Goal: Task Accomplishment & Management: Use online tool/utility

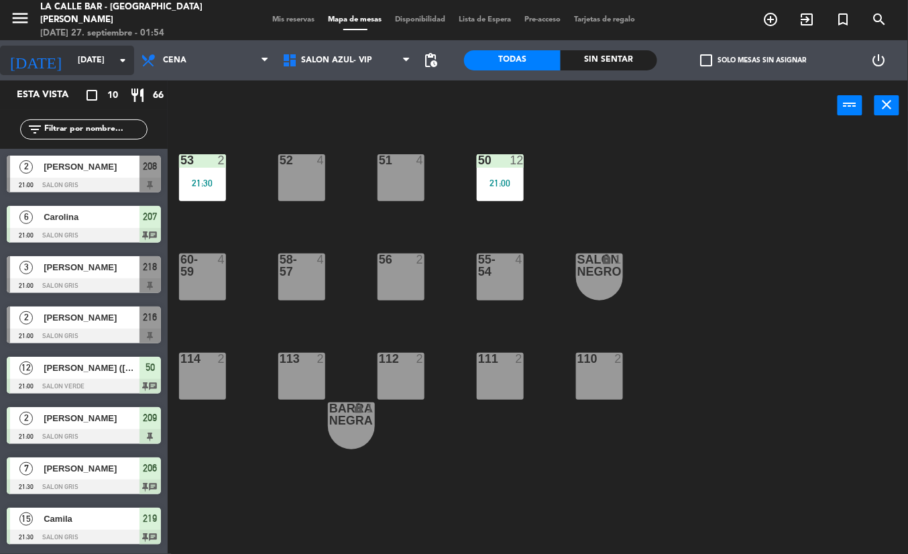
click at [100, 57] on input "[DATE]" at bounding box center [127, 60] width 113 height 23
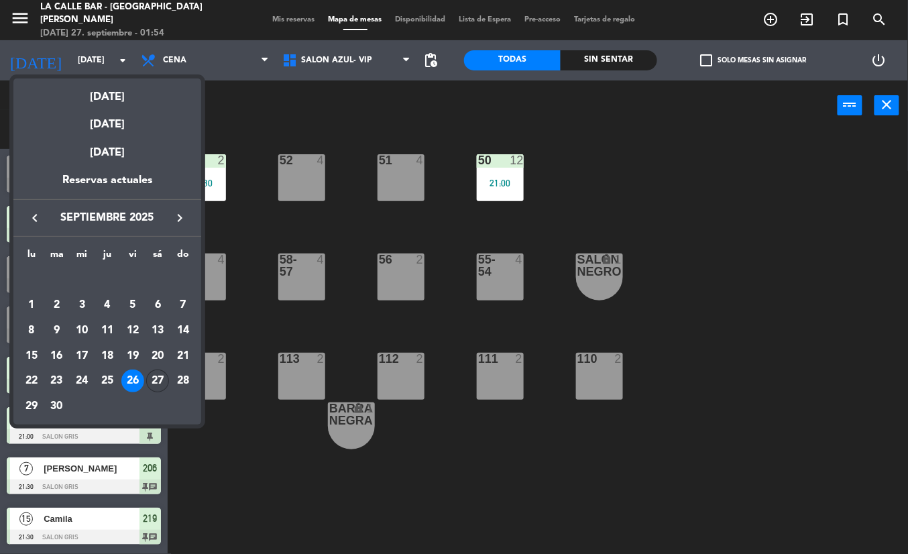
click at [153, 384] on div "27" at bounding box center [157, 381] width 23 height 23
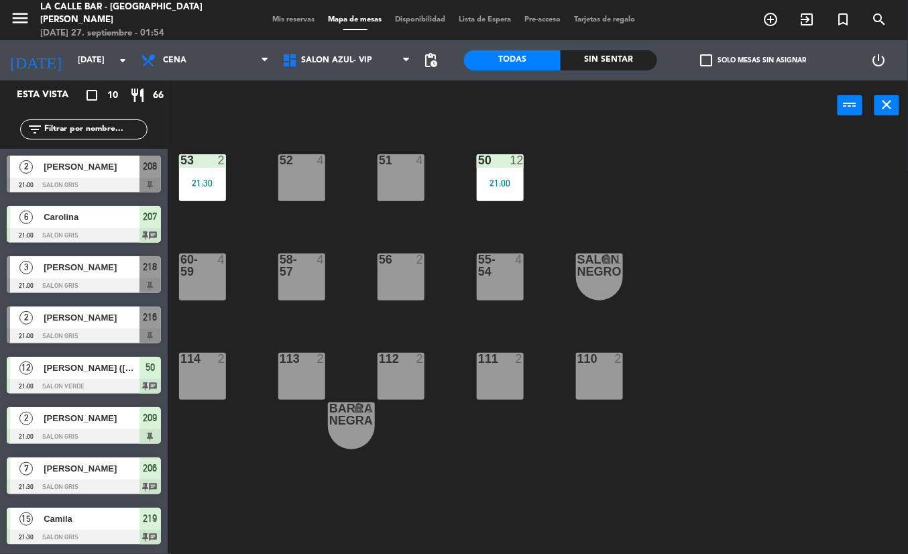
type input "[DATE]"
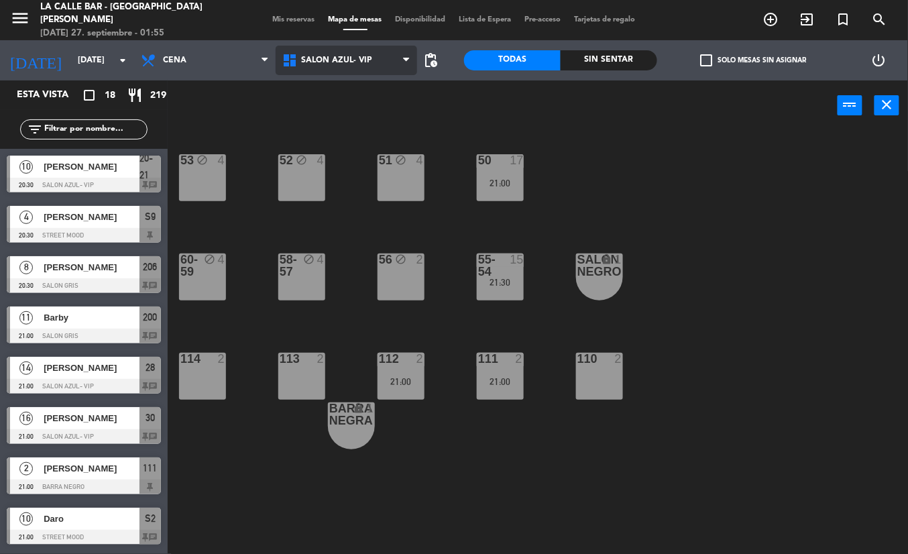
click at [296, 62] on icon at bounding box center [291, 60] width 19 height 16
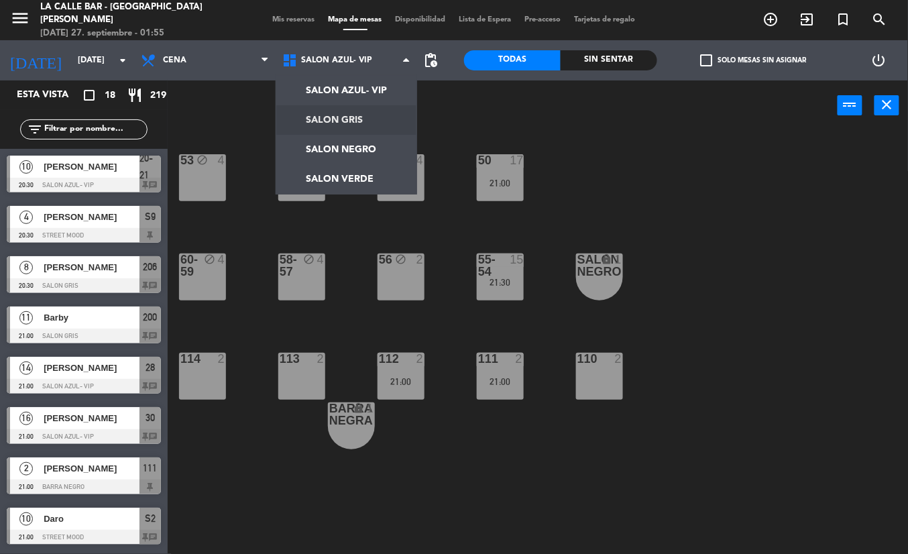
click at [647, 131] on div "53 block 4 52 block 4 51 block 4 50 17 21:00 60-59 block 4 58-57 block 4 56 blo…" at bounding box center [542, 342] width 731 height 423
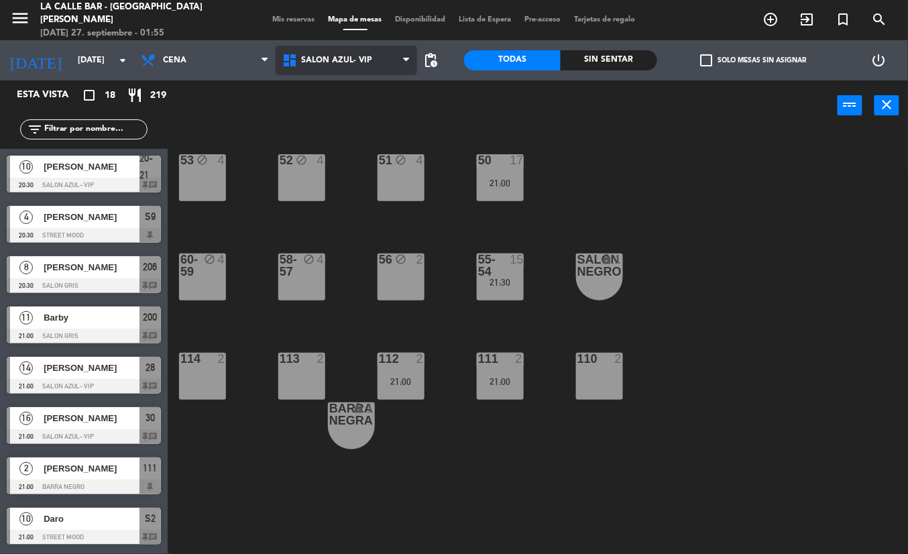
click at [357, 62] on span "SALON AZUL- VIP" at bounding box center [336, 60] width 71 height 9
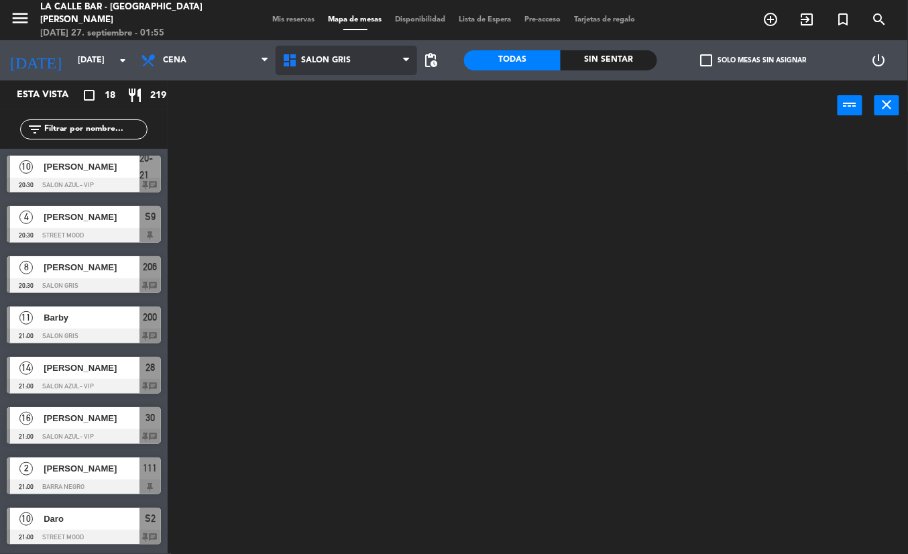
click at [362, 125] on ng-component "menu [GEOGRAPHIC_DATA] - Villa [PERSON_NAME] [DATE] 27. septiembre - 01:55 Mis …" at bounding box center [454, 277] width 908 height 554
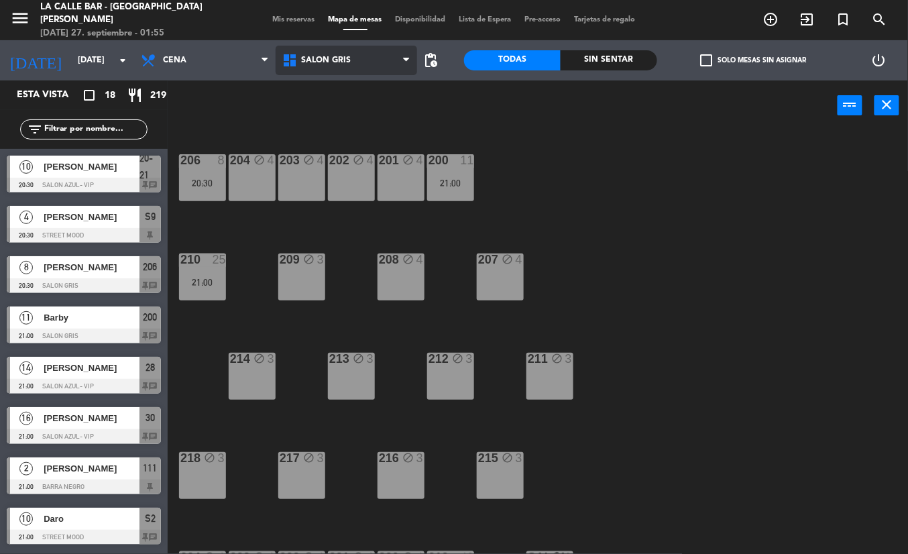
click at [331, 66] on span "SALON GRIS" at bounding box center [347, 61] width 142 height 30
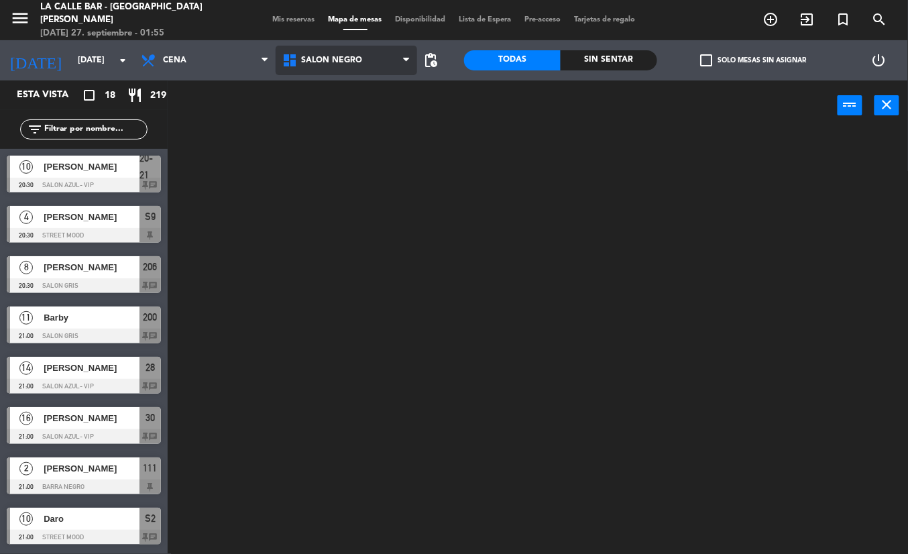
click at [358, 141] on ng-component "menu [GEOGRAPHIC_DATA] - Villa [PERSON_NAME] [DATE] 27. septiembre - 01:55 Mis …" at bounding box center [454, 277] width 908 height 554
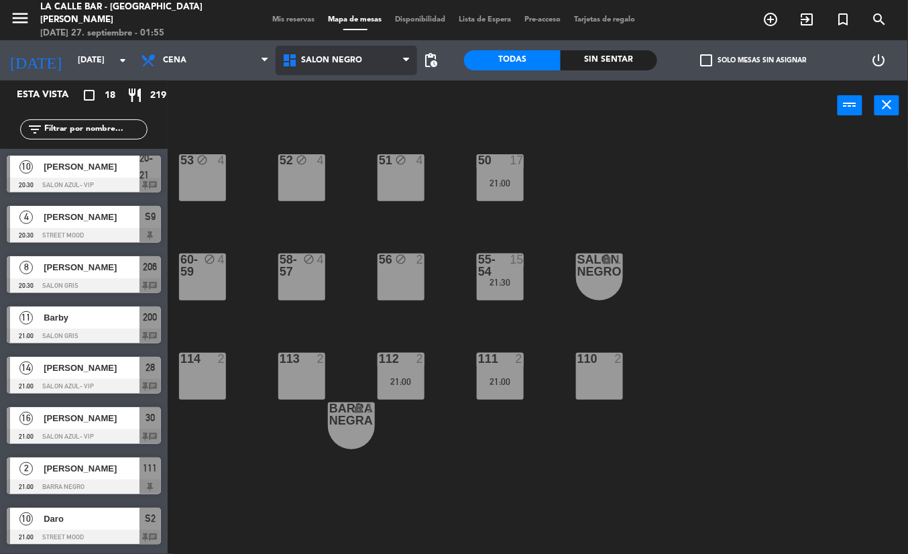
click at [334, 70] on span "SALON NEGRO" at bounding box center [347, 61] width 142 height 30
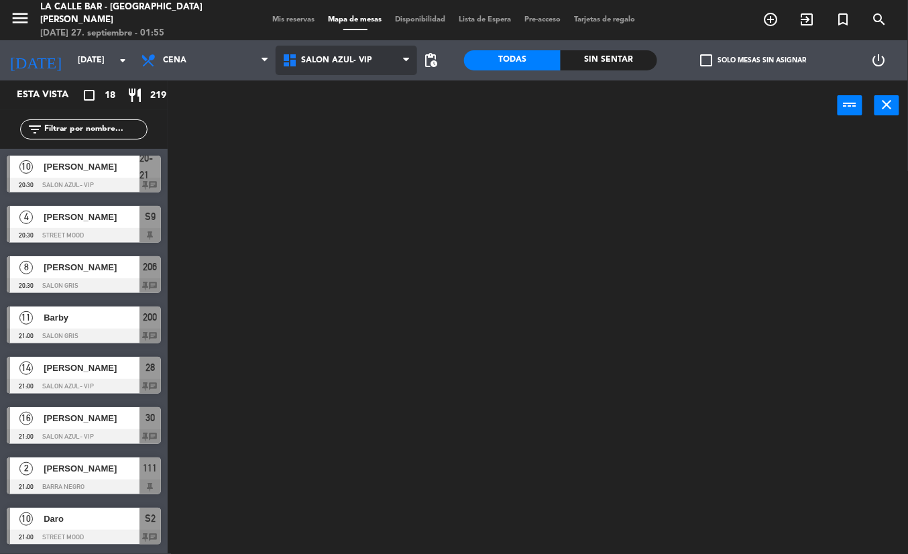
click at [343, 89] on ng-component "menu [GEOGRAPHIC_DATA] - Villa [PERSON_NAME] [DATE] 27. septiembre - 01:55 Mis …" at bounding box center [454, 277] width 908 height 554
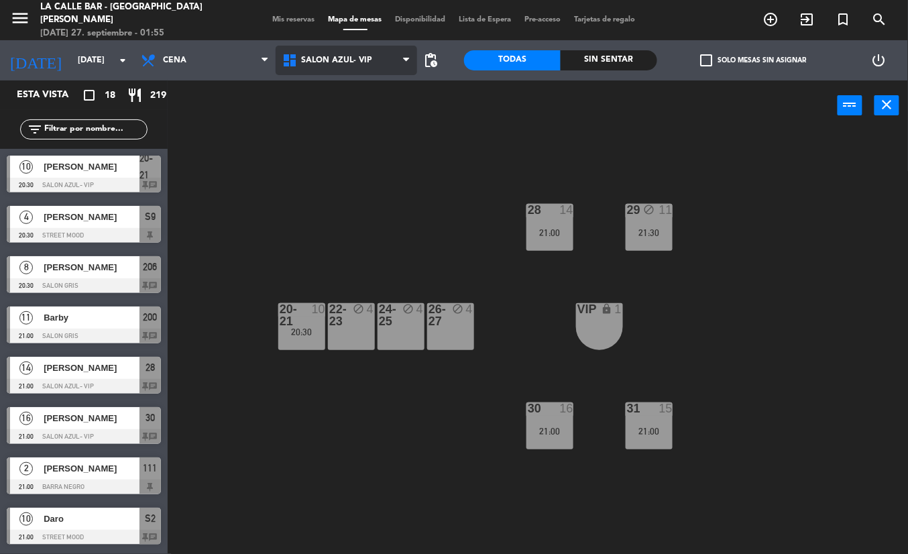
click at [306, 66] on span "SALON AZUL- VIP" at bounding box center [347, 61] width 142 height 30
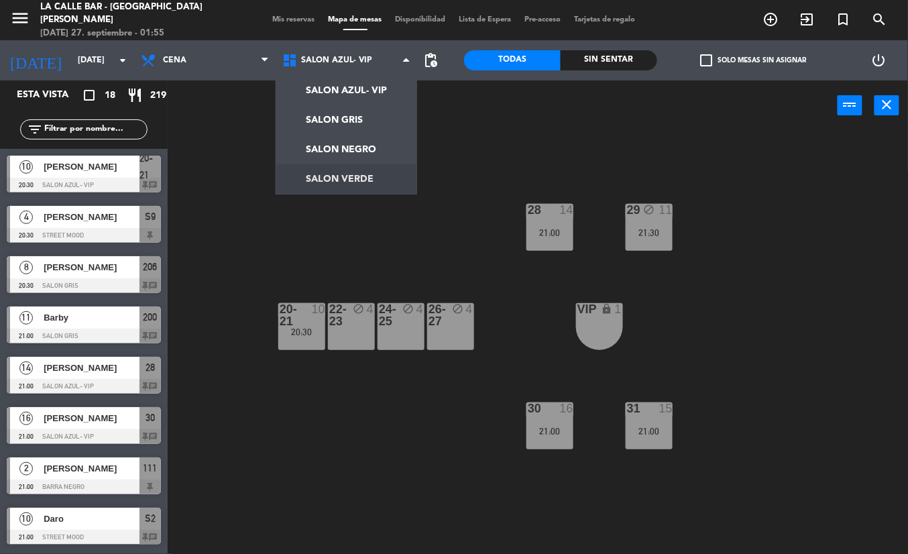
click at [248, 240] on div "28 14 21:00 29 block 11 21:30 20-21 10 20:30 22-23 block 4 24-25 block 4 26-27 …" at bounding box center [542, 342] width 731 height 423
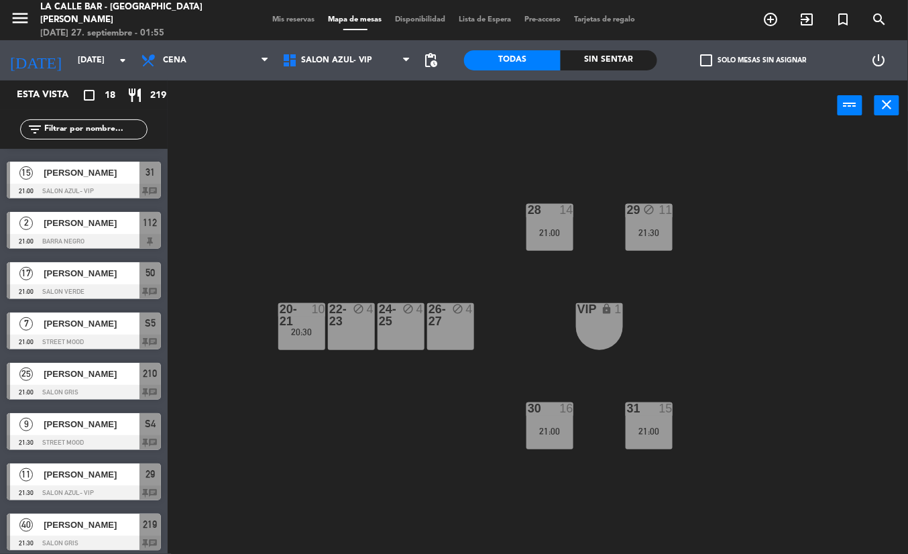
scroll to position [502, 0]
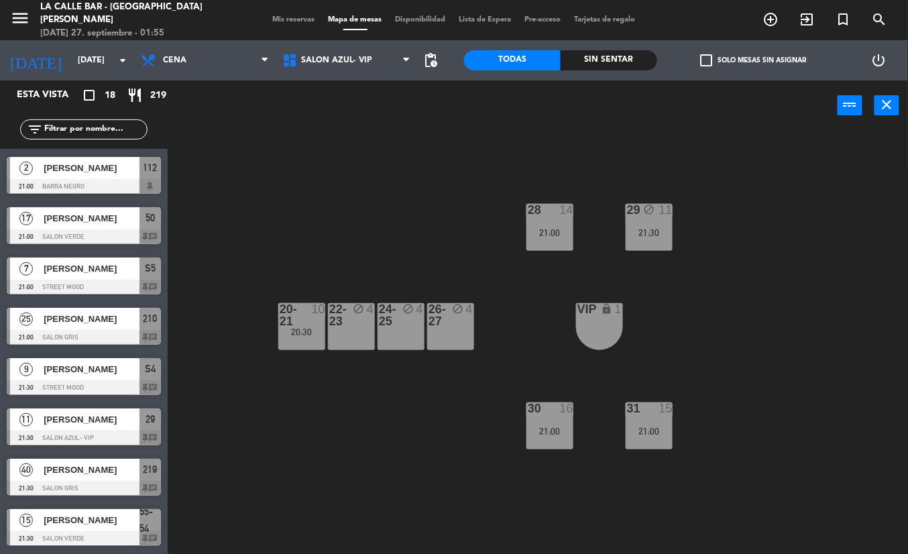
click at [306, 320] on div at bounding box center [301, 315] width 22 height 24
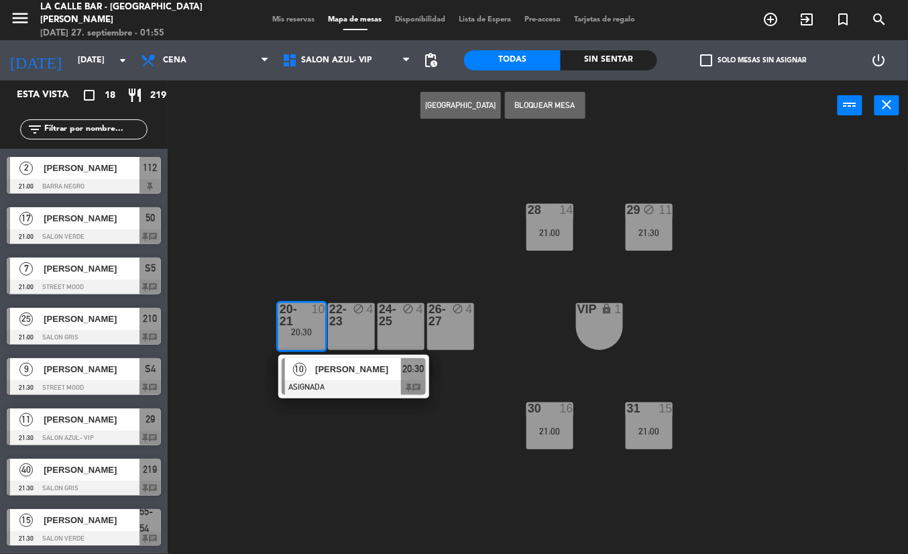
click at [370, 365] on span "[PERSON_NAME]" at bounding box center [358, 369] width 86 height 14
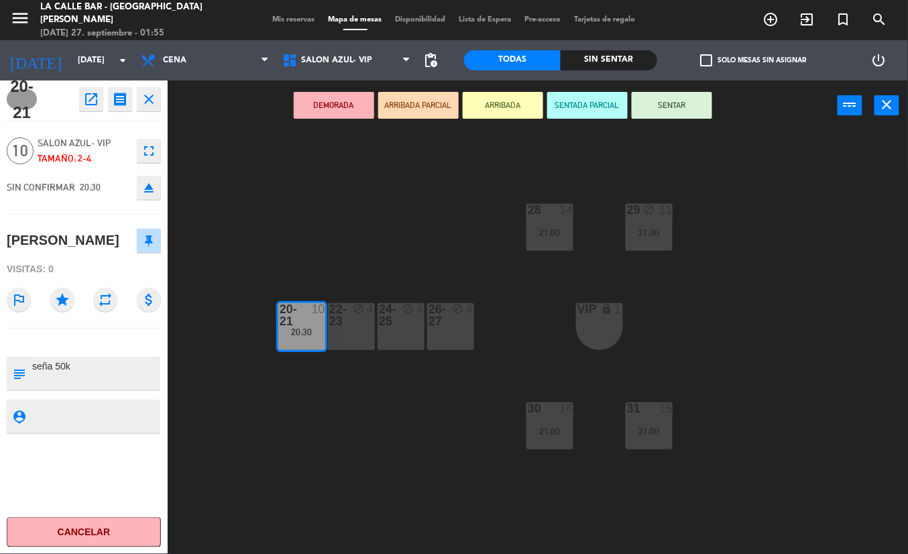
click at [152, 197] on button "eject" at bounding box center [149, 188] width 24 height 24
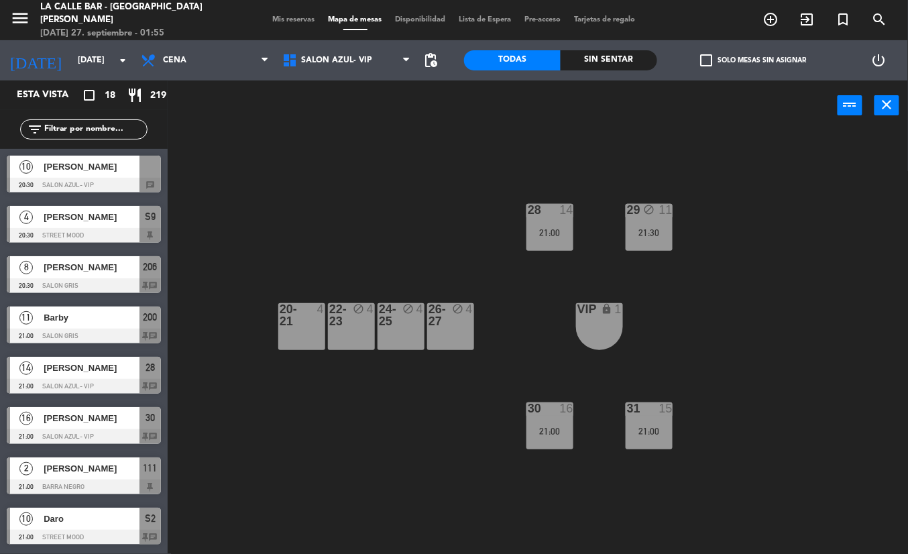
click at [282, 20] on span "Mis reservas" at bounding box center [294, 19] width 56 height 7
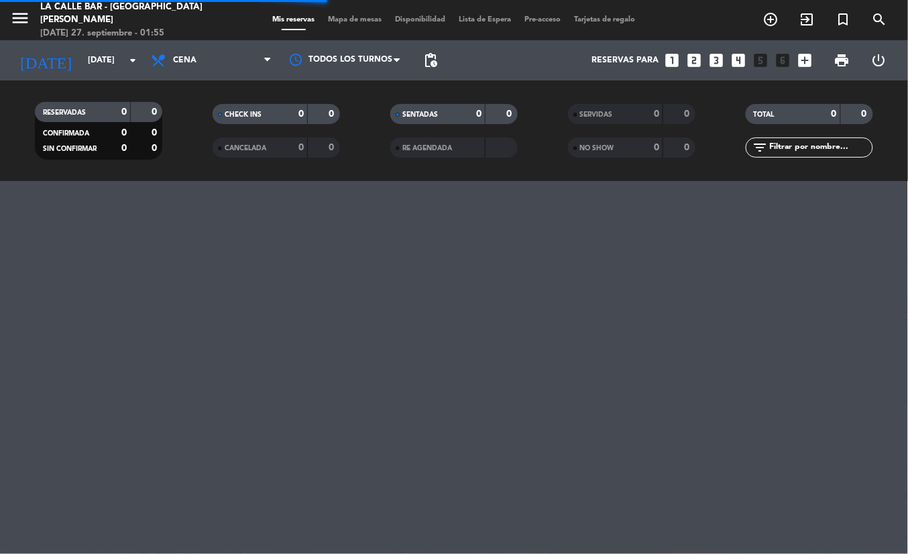
click at [366, 25] on div "Mis reservas Mapa de mesas Disponibilidad Lista de Espera Pre-acceso Tarjetas d…" at bounding box center [454, 20] width 376 height 12
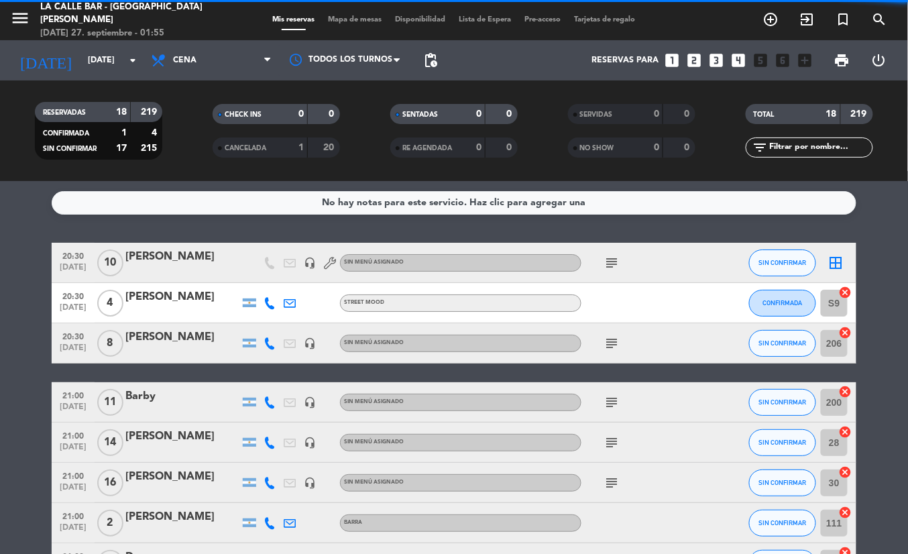
click at [363, 21] on span "Mapa de mesas" at bounding box center [355, 19] width 67 height 7
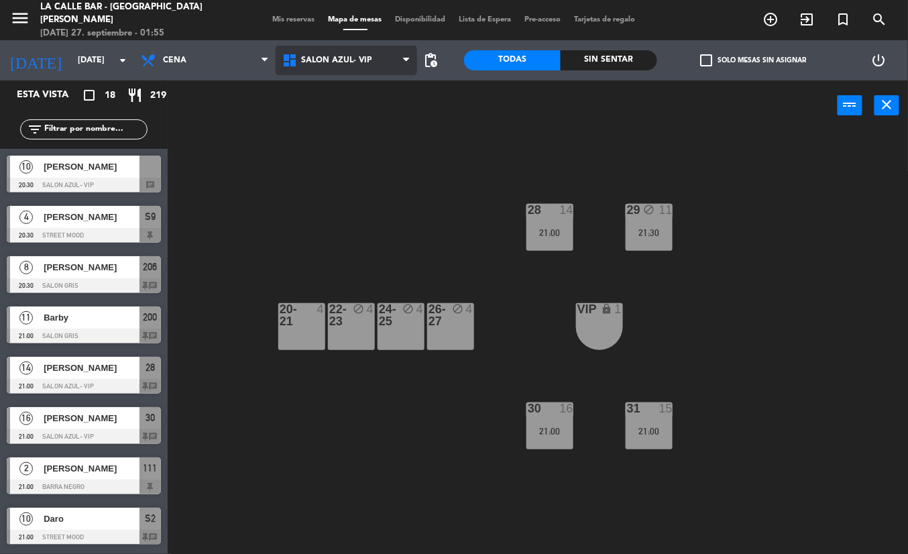
click at [311, 66] on span "SALON AZUL- VIP" at bounding box center [347, 61] width 142 height 30
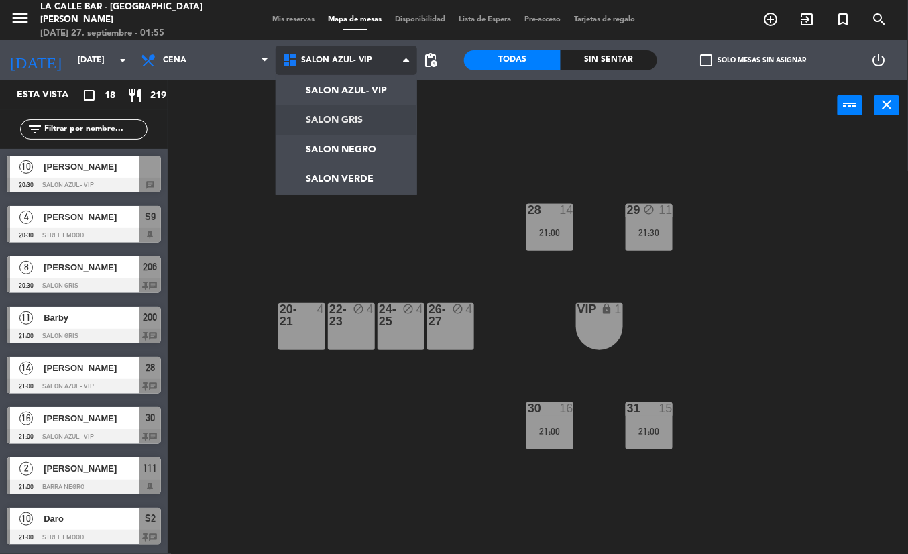
click at [313, 123] on ng-component "menu [GEOGRAPHIC_DATA] - Villa [PERSON_NAME] [DATE] 27. septiembre - 01:55 Mis …" at bounding box center [454, 277] width 908 height 554
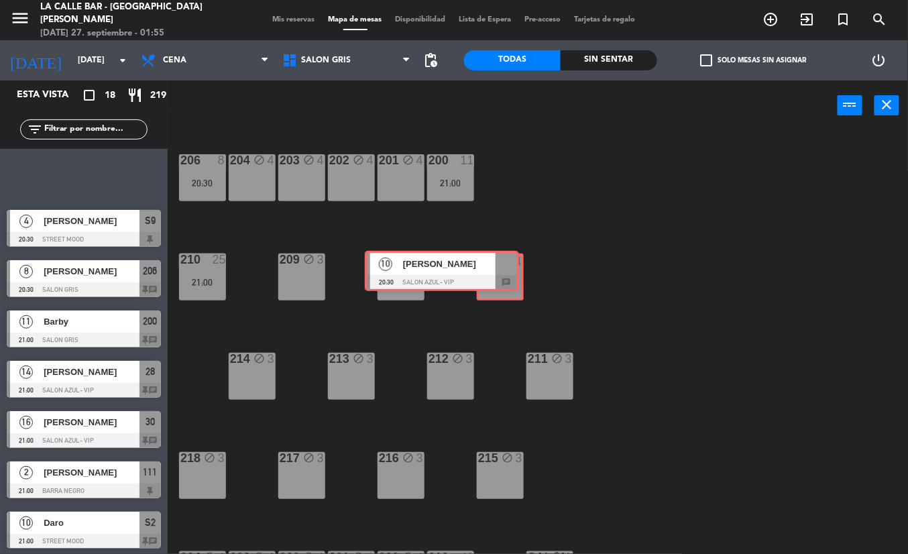
drag, startPoint x: 145, startPoint y: 174, endPoint x: 503, endPoint y: 270, distance: 370.6
click at [503, 270] on div "Esta vista crop_square 18 restaurant 219 filter_list 10 [PERSON_NAME] 20:30 SAL…" at bounding box center [454, 316] width 908 height 473
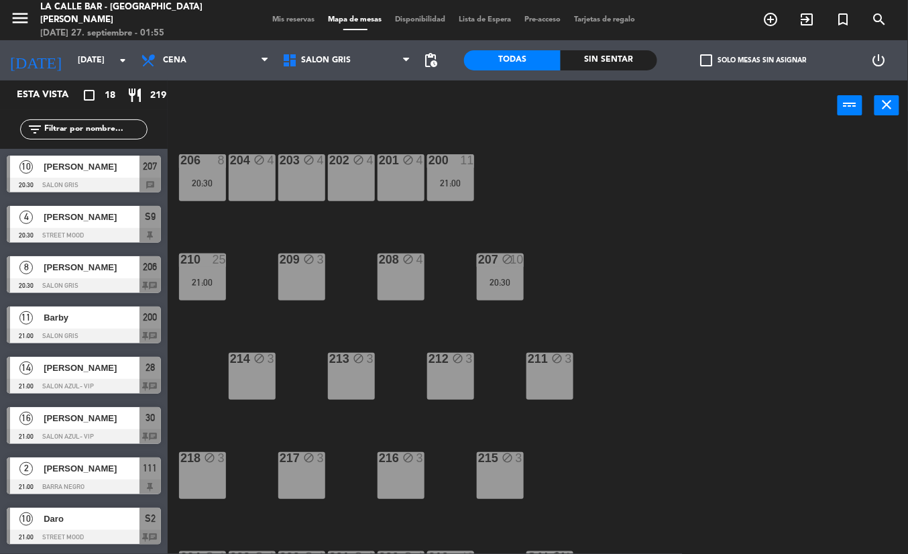
click at [632, 216] on div "206 8 20:30 204 block 4 203 block 4 202 block 4 201 block 4 200 11 21:00 210 25…" at bounding box center [542, 342] width 731 height 423
click at [341, 76] on div "SALON AZUL- VIP SALON GRIS SALON NEGRO SALON VERDE SALON GRIS SALON AZUL- VIP S…" at bounding box center [347, 60] width 142 height 40
click at [339, 68] on span "SALON GRIS" at bounding box center [347, 61] width 142 height 30
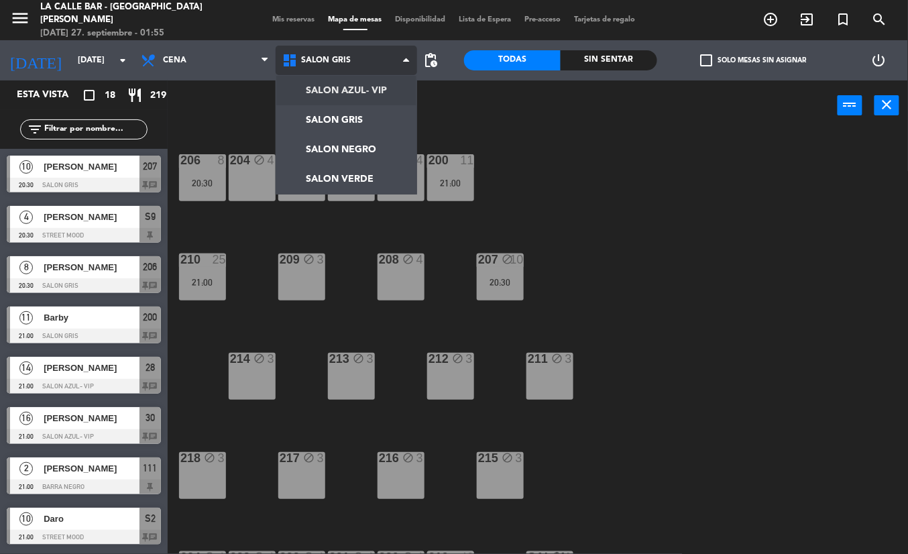
click at [349, 95] on ng-component "menu [GEOGRAPHIC_DATA] - Villa [PERSON_NAME] [DATE] 27. septiembre - 01:55 Mis …" at bounding box center [454, 277] width 908 height 554
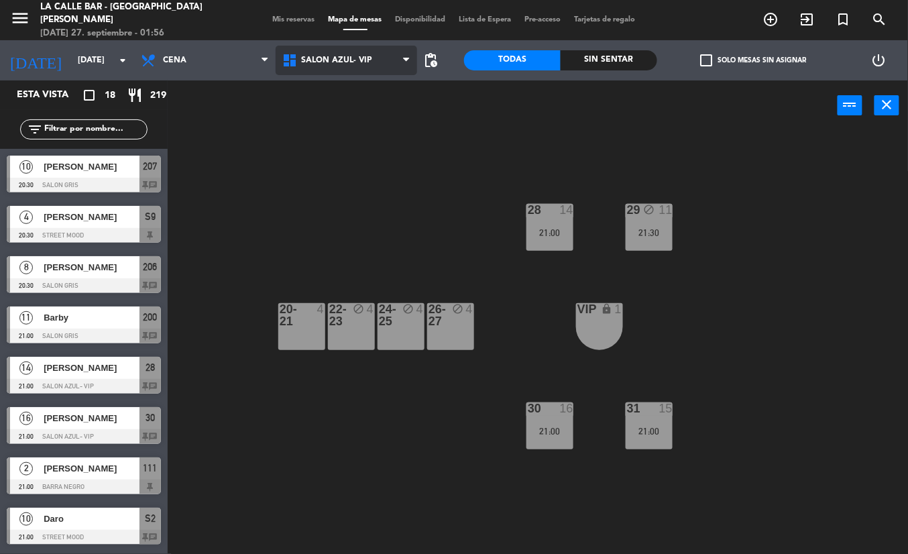
click at [306, 56] on span "SALON AZUL- VIP" at bounding box center [336, 60] width 71 height 9
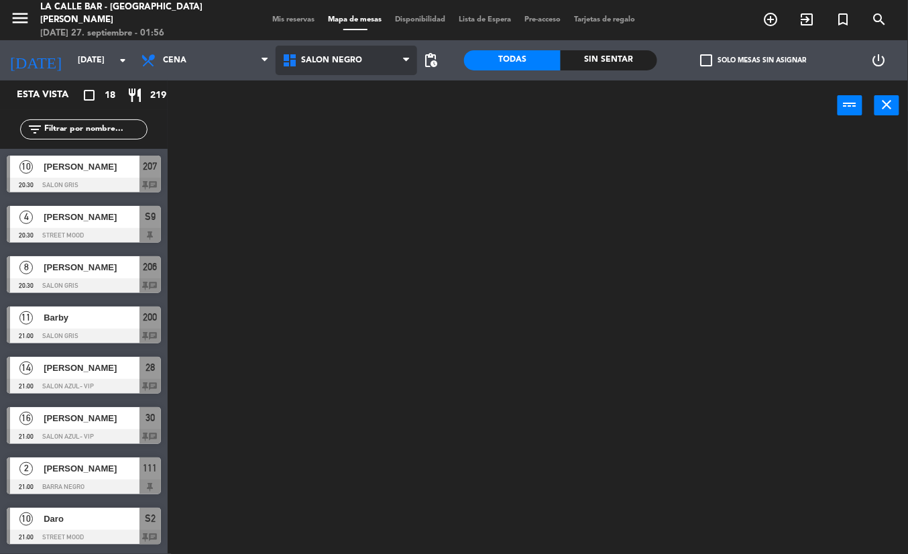
click at [331, 145] on ng-component "menu [GEOGRAPHIC_DATA] - Villa [PERSON_NAME] [DATE] 27. septiembre - 01:56 Mis …" at bounding box center [454, 277] width 908 height 554
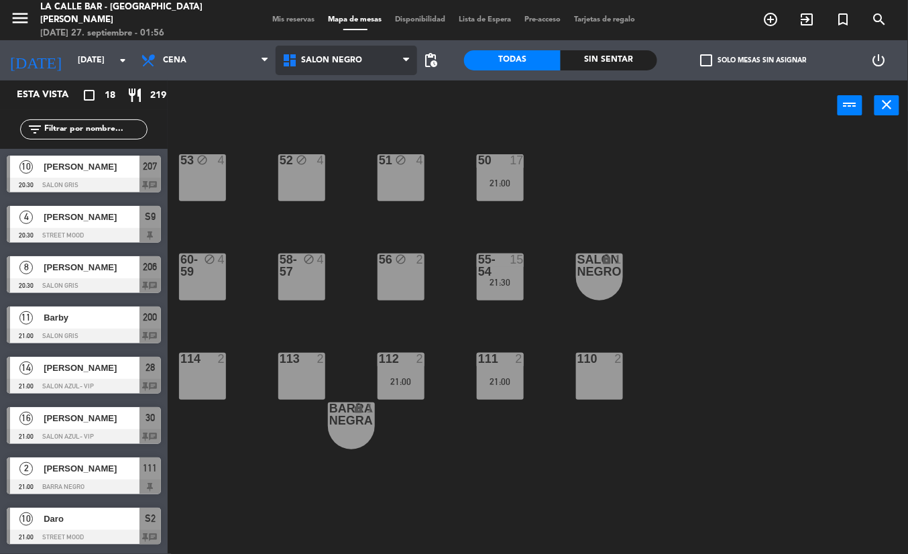
click at [346, 50] on span "SALON NEGRO" at bounding box center [347, 61] width 142 height 30
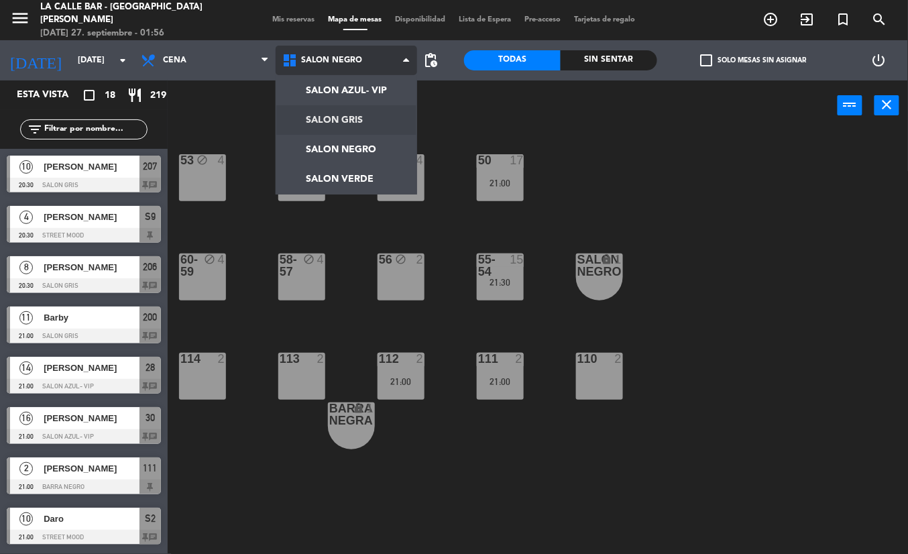
click at [355, 116] on ng-component "menu [GEOGRAPHIC_DATA] - Villa [PERSON_NAME] [DATE] 27. septiembre - 01:56 Mis …" at bounding box center [454, 277] width 908 height 554
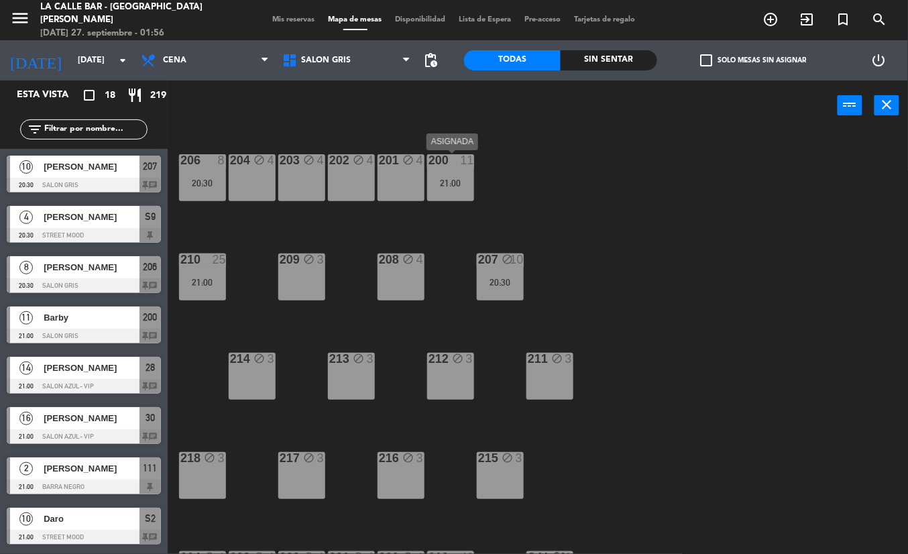
click at [447, 188] on div "200 11 21:00" at bounding box center [450, 177] width 47 height 47
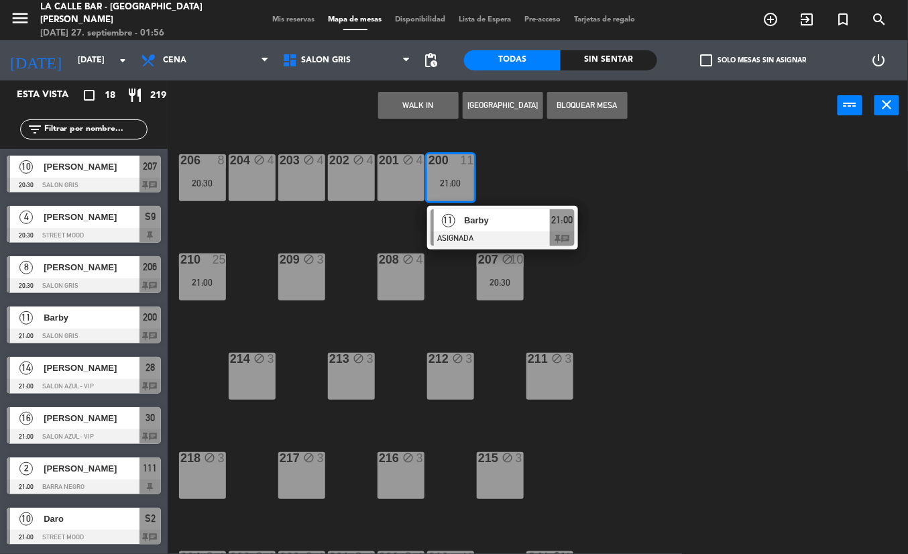
click at [596, 103] on button "Bloquear Mesa" at bounding box center [587, 105] width 80 height 27
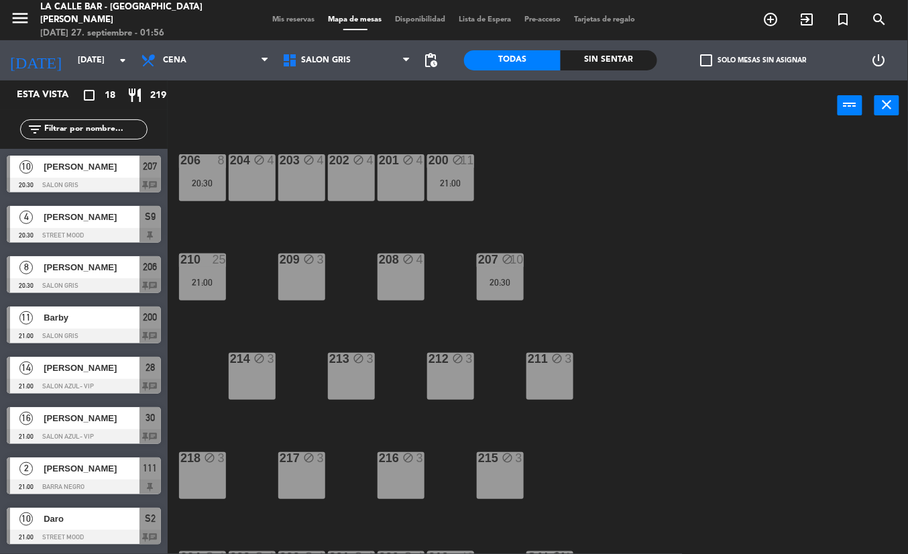
click at [208, 172] on div "206 8 20:30" at bounding box center [202, 177] width 47 height 47
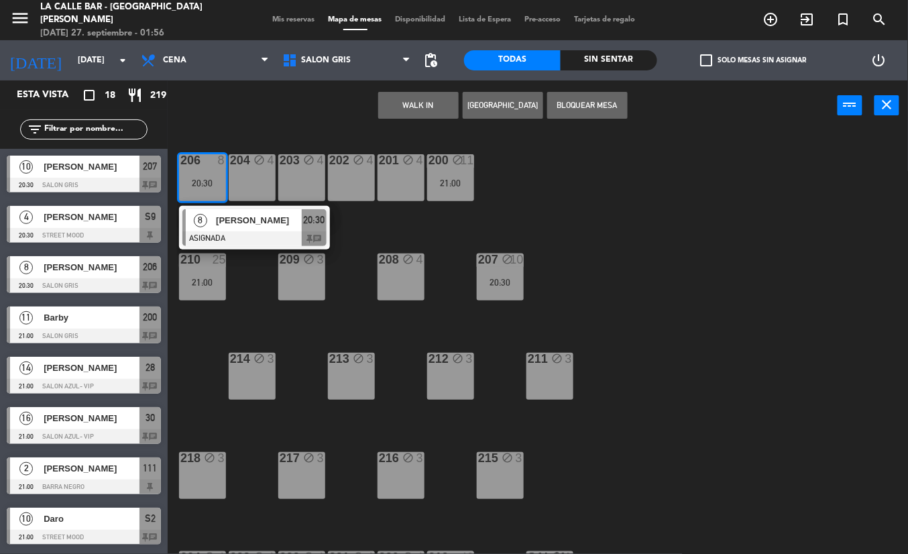
click at [604, 97] on button "Bloquear Mesa" at bounding box center [587, 105] width 80 height 27
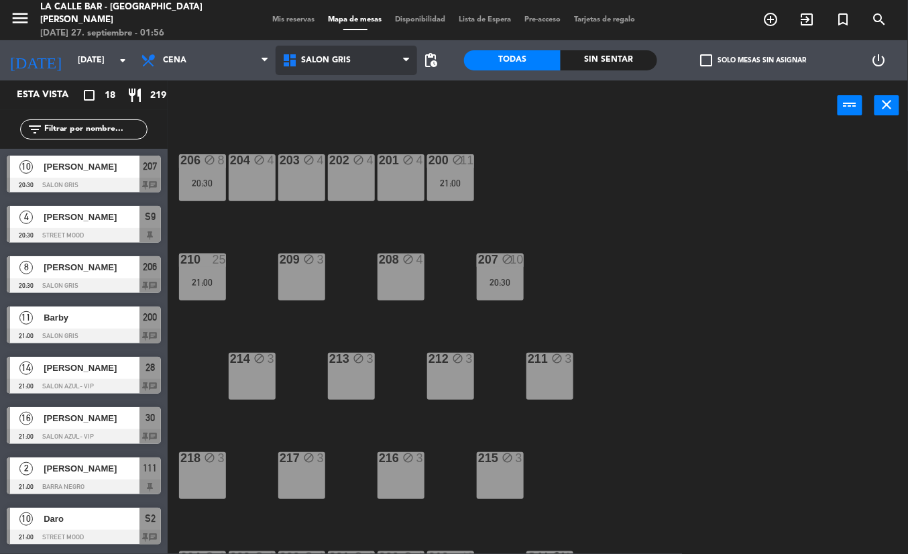
click at [331, 66] on span "SALON GRIS" at bounding box center [347, 61] width 142 height 30
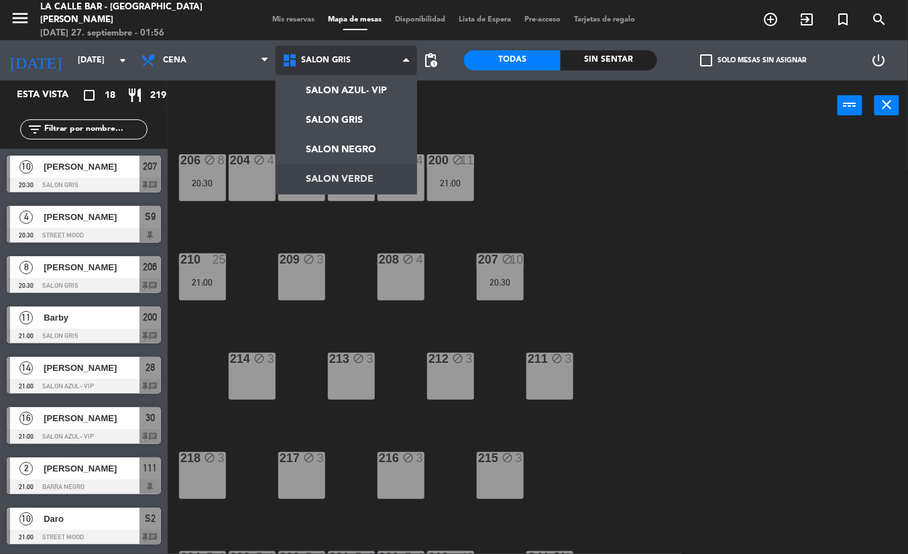
click at [368, 174] on ng-component "menu [GEOGRAPHIC_DATA] - Villa [PERSON_NAME] [DATE] 27. septiembre - 01:56 Mis …" at bounding box center [454, 277] width 908 height 554
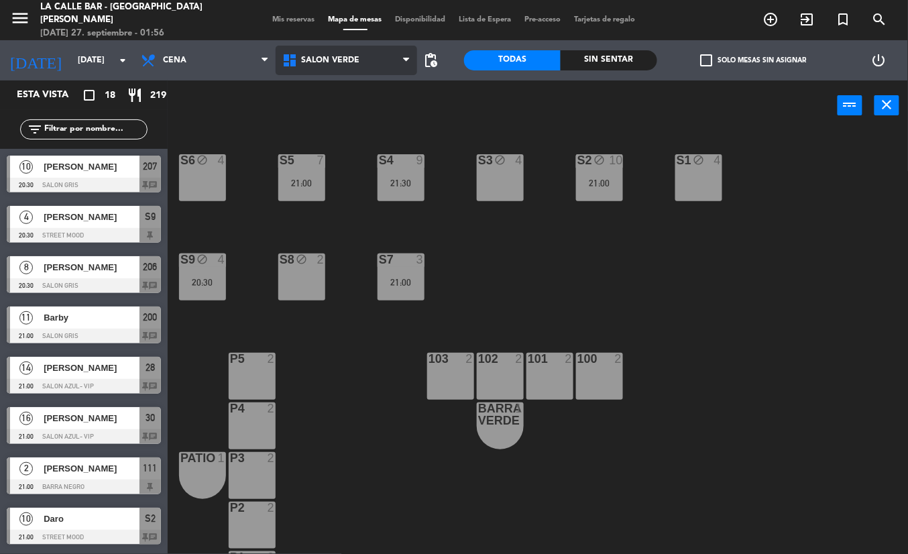
click at [373, 54] on span "SALON VERDE" at bounding box center [347, 61] width 142 height 30
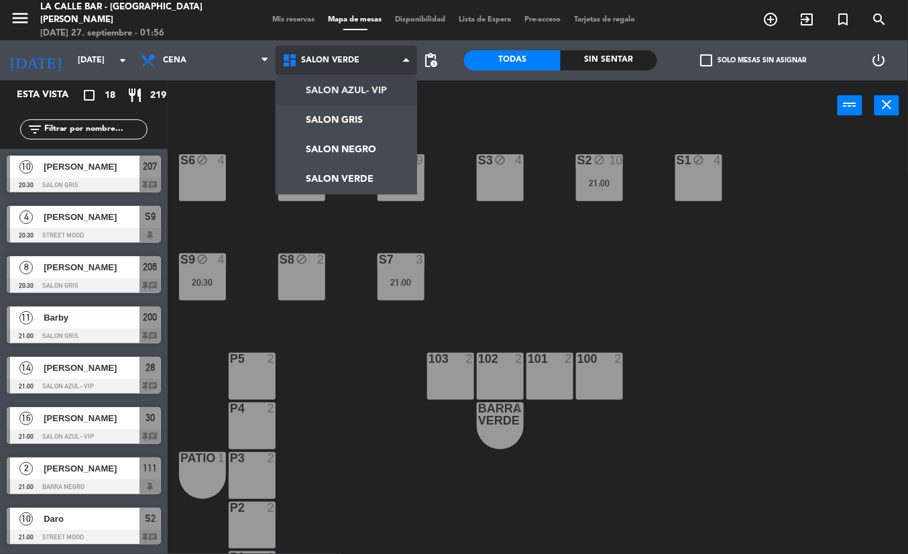
click at [378, 60] on span "SALON VERDE" at bounding box center [347, 61] width 142 height 30
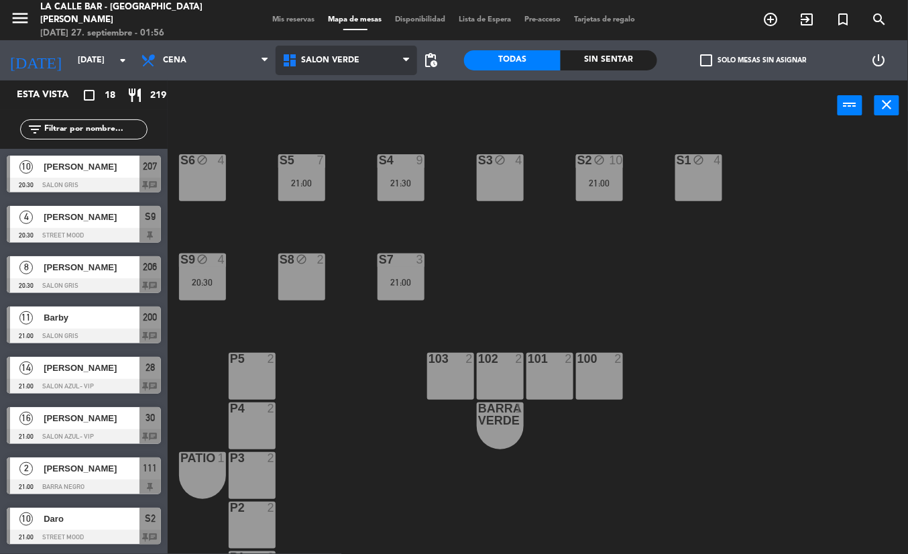
drag, startPoint x: 384, startPoint y: 55, endPoint x: 374, endPoint y: 94, distance: 40.3
click at [384, 54] on span "SALON VERDE" at bounding box center [347, 61] width 142 height 30
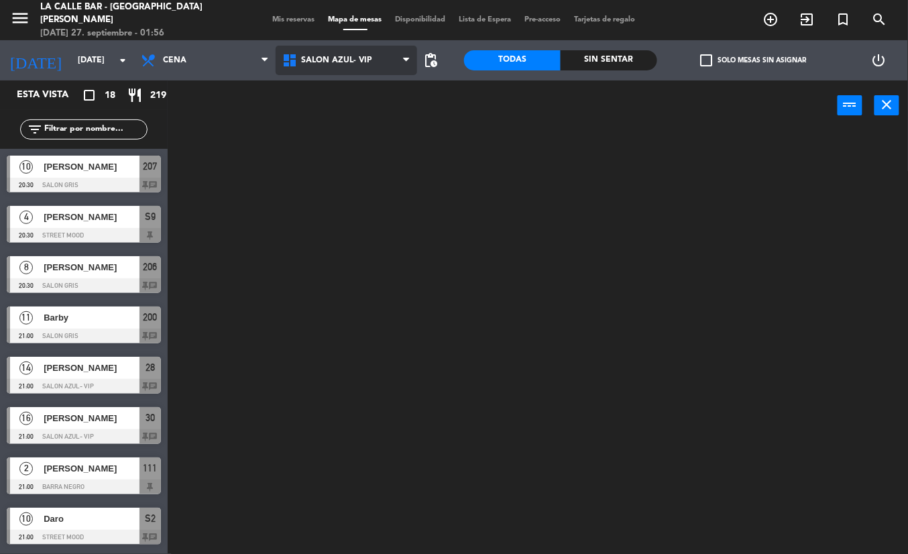
click at [362, 101] on ng-component "menu [GEOGRAPHIC_DATA] - Villa [PERSON_NAME] [DATE] 27. septiembre - 01:56 Mis …" at bounding box center [454, 277] width 908 height 554
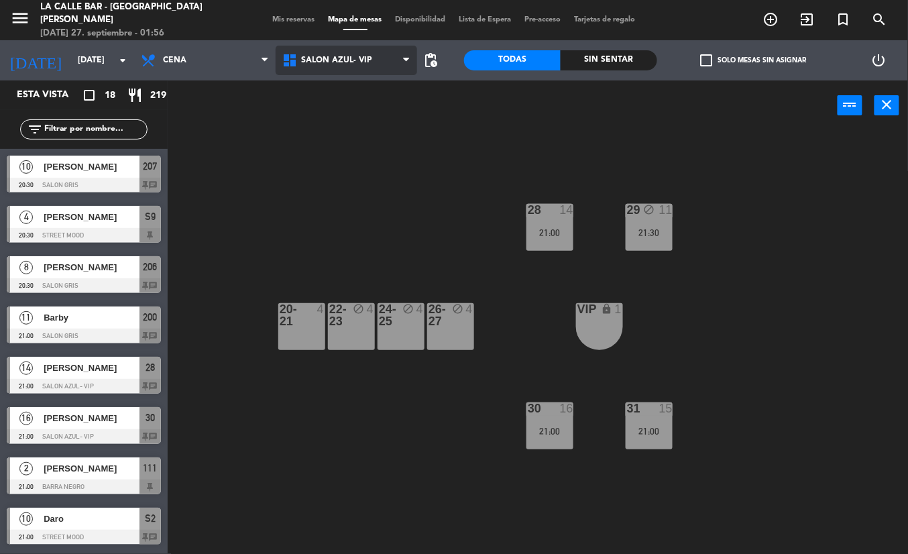
click at [366, 60] on span "SALON AZUL- VIP" at bounding box center [336, 60] width 71 height 9
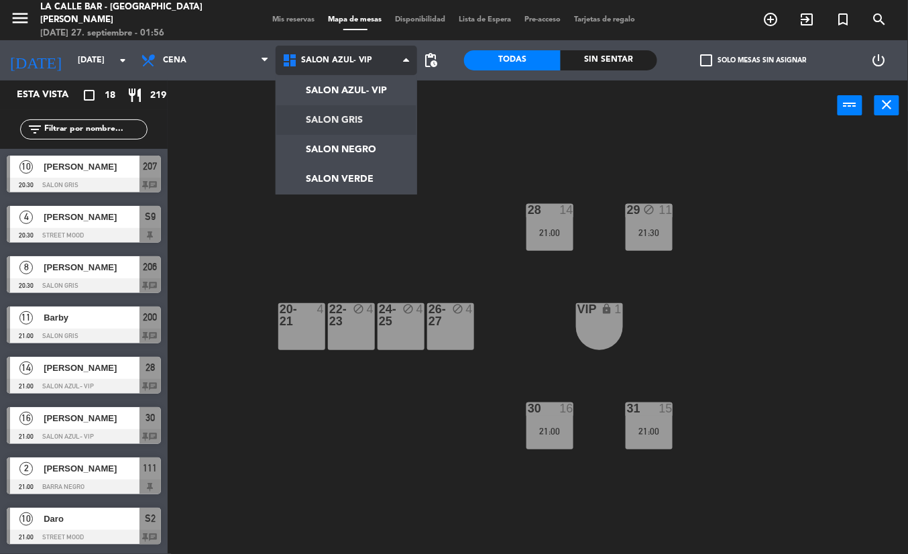
click at [365, 127] on ng-component "menu [GEOGRAPHIC_DATA] - Villa [PERSON_NAME] [DATE] 27. septiembre - 01:56 Mis …" at bounding box center [454, 277] width 908 height 554
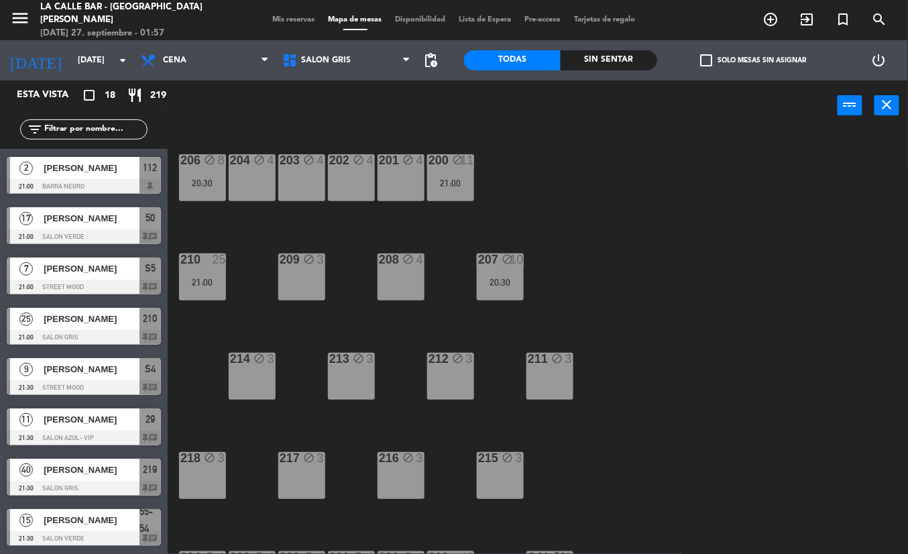
click at [354, 36] on div "menu [GEOGRAPHIC_DATA] - Villa [PERSON_NAME] [DATE] 27. septiembre - 01:57 Mis …" at bounding box center [454, 20] width 908 height 40
click at [361, 68] on span "SALON GRIS" at bounding box center [347, 61] width 142 height 30
click at [484, 94] on div "power_input close" at bounding box center [503, 105] width 670 height 51
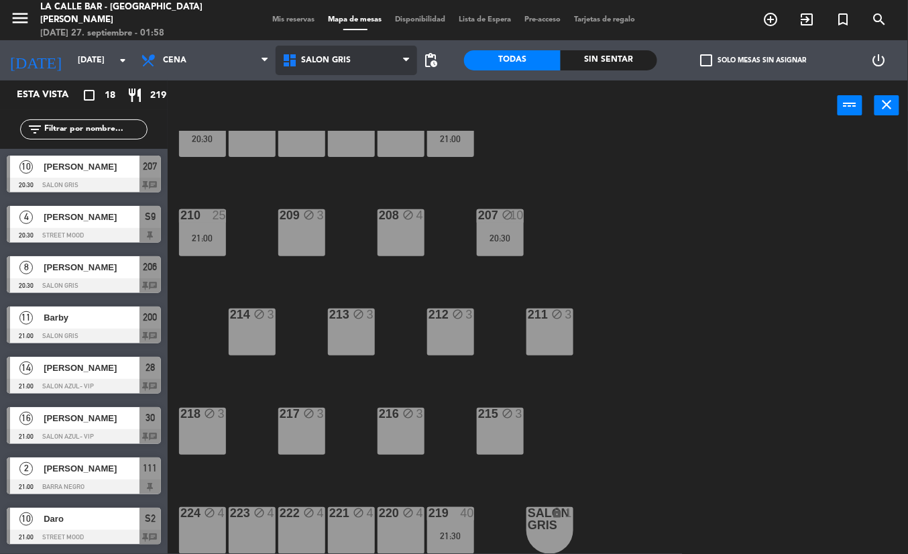
click at [341, 57] on span "SALON GRIS" at bounding box center [326, 60] width 50 height 9
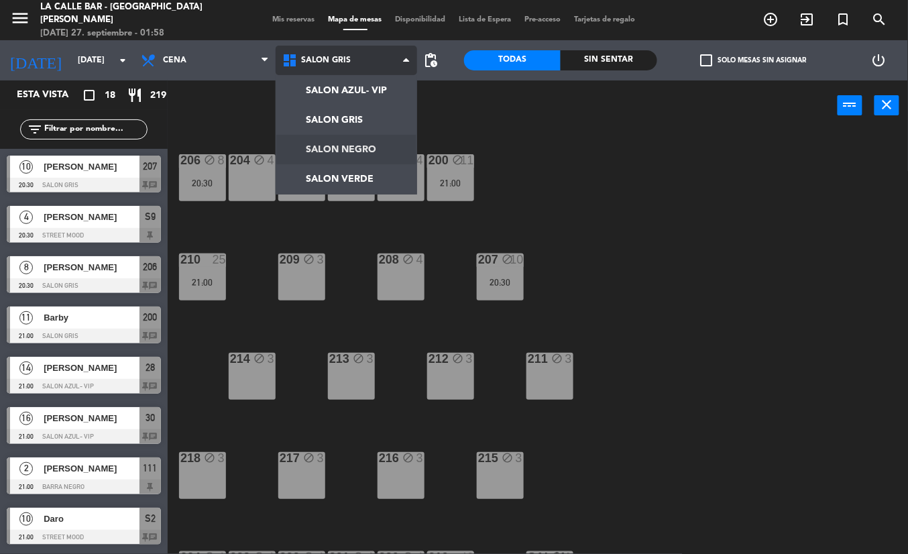
click at [357, 144] on ng-component "menu [GEOGRAPHIC_DATA] - Villa [PERSON_NAME] [DATE] 27. septiembre - 01:58 Mis …" at bounding box center [454, 277] width 908 height 554
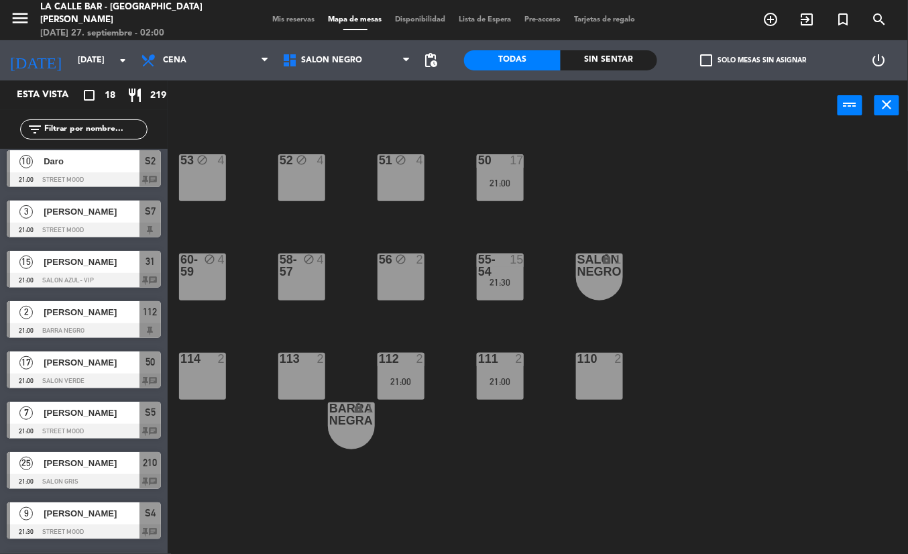
scroll to position [502, 0]
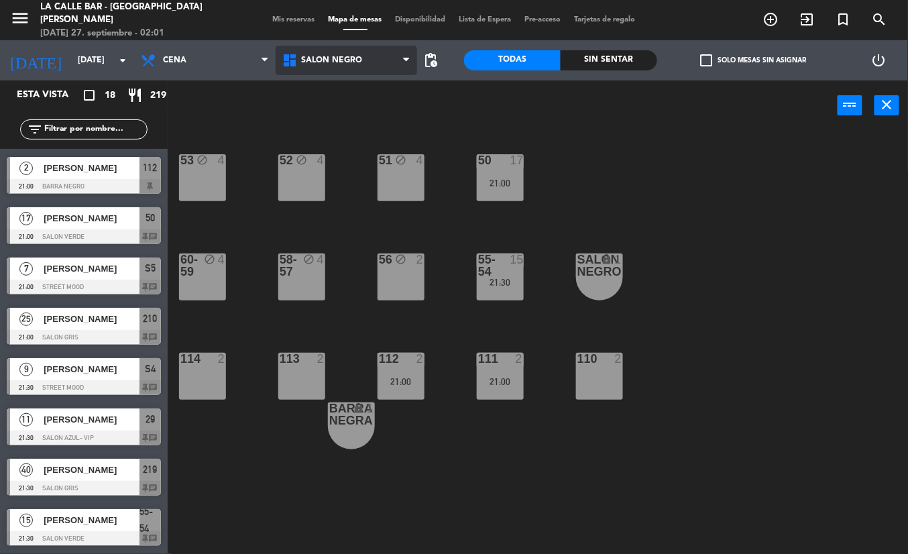
click at [357, 63] on span "SALON NEGRO" at bounding box center [331, 60] width 61 height 9
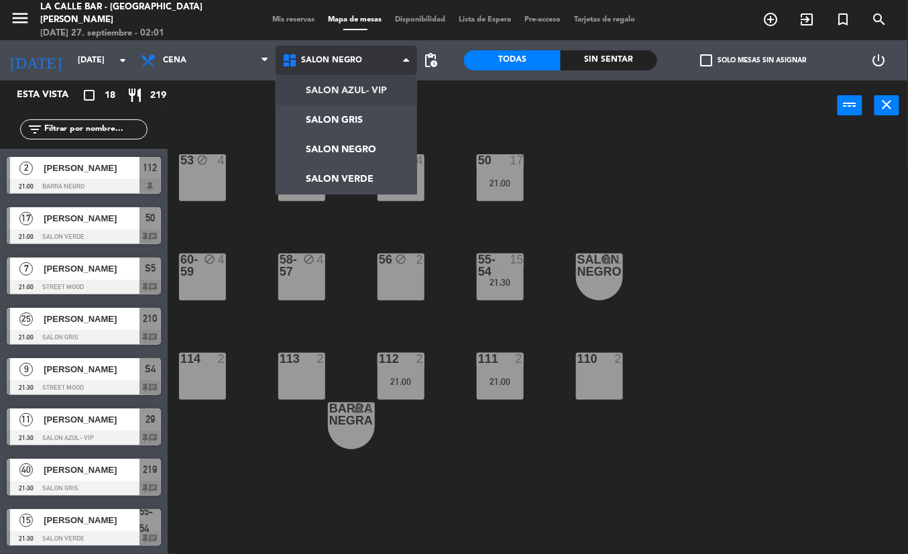
click at [347, 93] on ng-component "menu [GEOGRAPHIC_DATA] - Villa [PERSON_NAME] [DATE] 27. septiembre - 02:01 Mis …" at bounding box center [454, 277] width 908 height 554
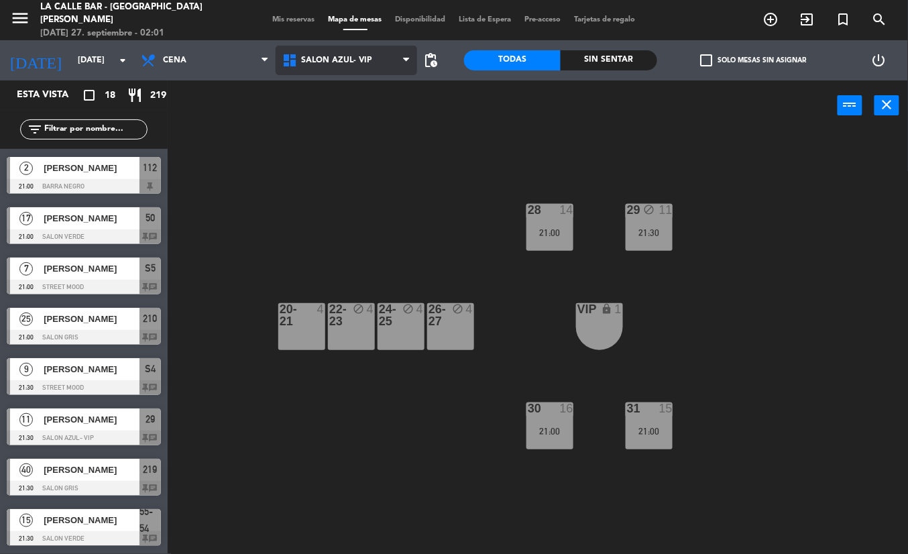
click at [347, 66] on span "SALON AZUL- VIP" at bounding box center [347, 61] width 142 height 30
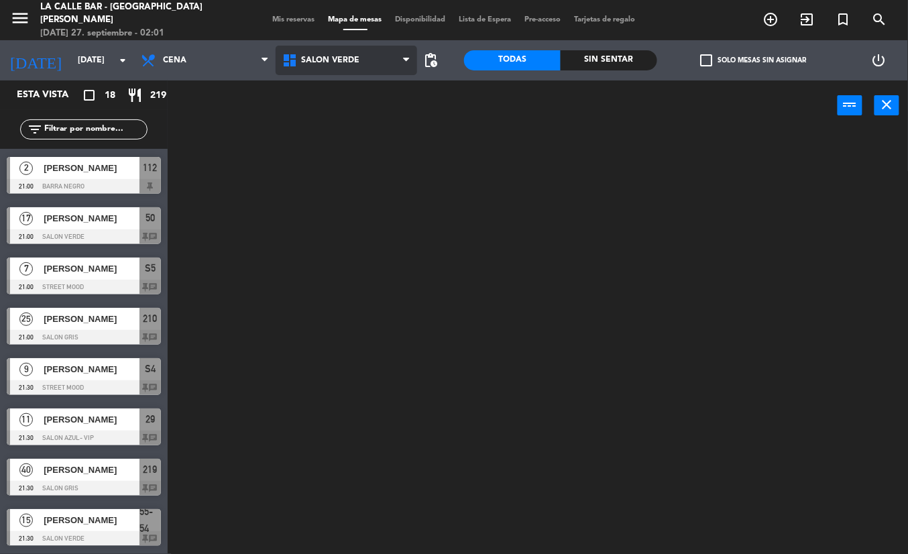
click at [319, 170] on ng-component "menu [GEOGRAPHIC_DATA] - Villa [PERSON_NAME] [DATE] 27. septiembre - 02:01 Mis …" at bounding box center [454, 277] width 908 height 554
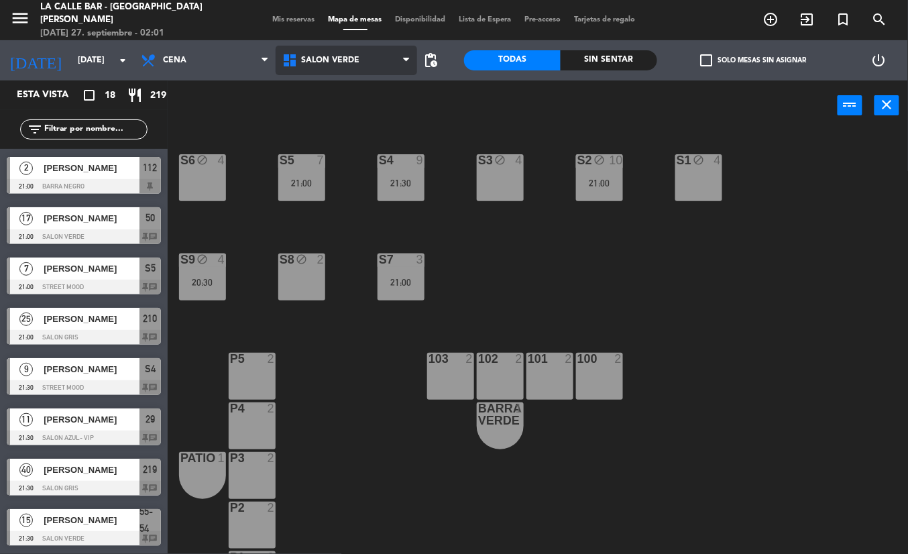
click at [338, 60] on span "SALON VERDE" at bounding box center [330, 60] width 58 height 9
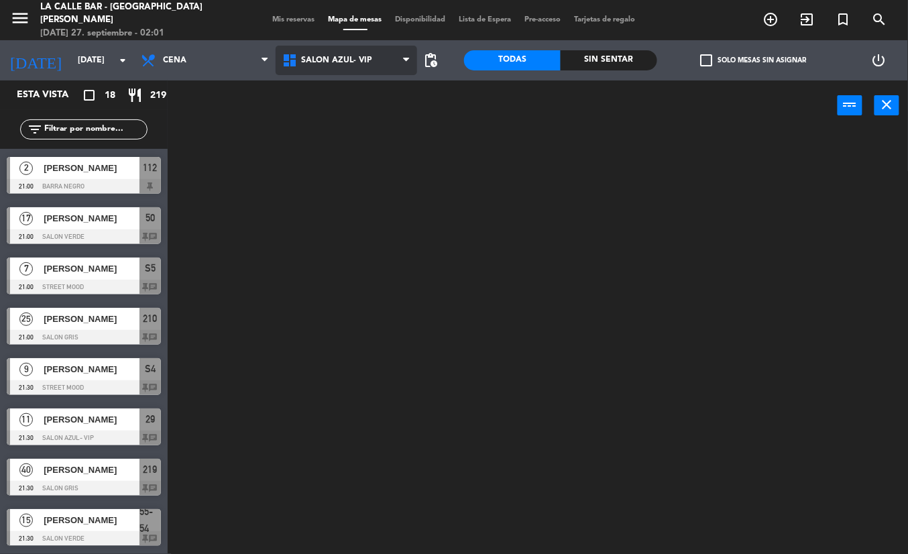
click at [339, 89] on ng-component "menu [GEOGRAPHIC_DATA] - Villa [PERSON_NAME] [DATE] 27. septiembre - 02:01 Mis …" at bounding box center [454, 277] width 908 height 554
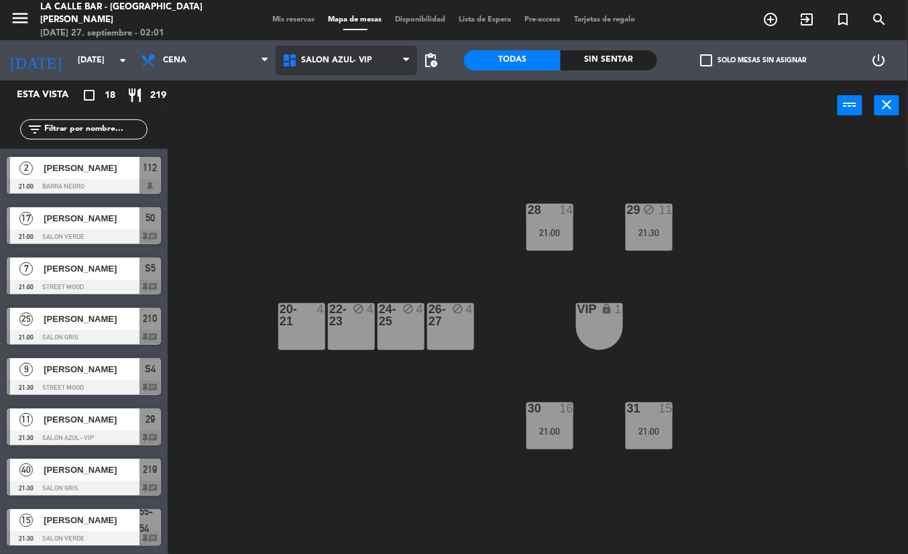
click at [333, 60] on span "SALON AZUL- VIP" at bounding box center [336, 60] width 71 height 9
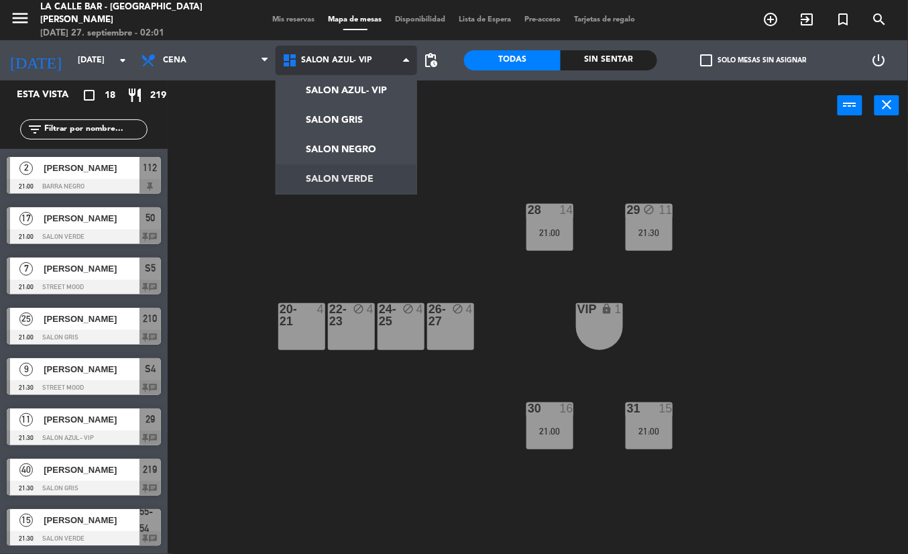
click at [323, 176] on ng-component "menu [GEOGRAPHIC_DATA] - Villa [PERSON_NAME] [DATE] 27. septiembre - 02:01 Mis …" at bounding box center [454, 277] width 908 height 554
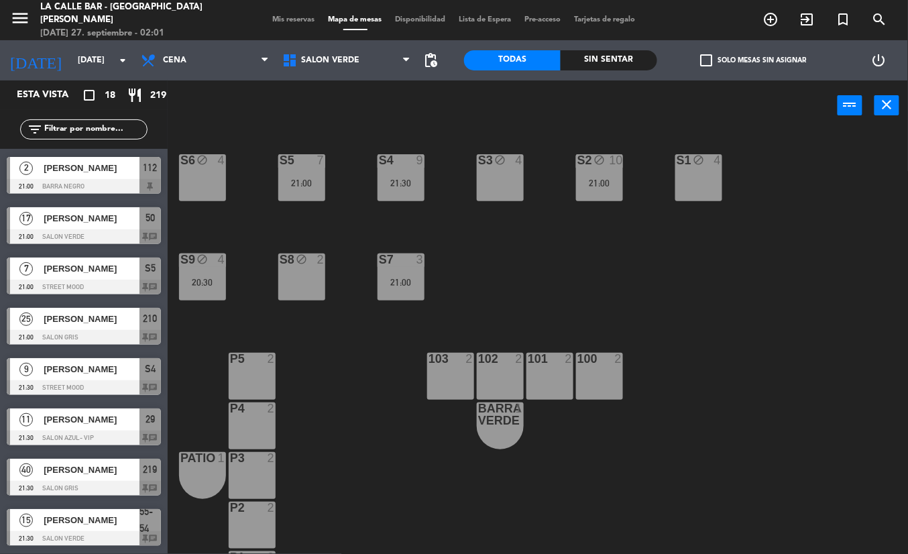
click at [315, 78] on div "SALON AZUL- VIP SALON GRIS SALON NEGRO SALON VERDE SALON VERDE SALON AZUL- VIP …" at bounding box center [347, 60] width 142 height 40
click at [317, 70] on span "SALON VERDE" at bounding box center [347, 61] width 142 height 30
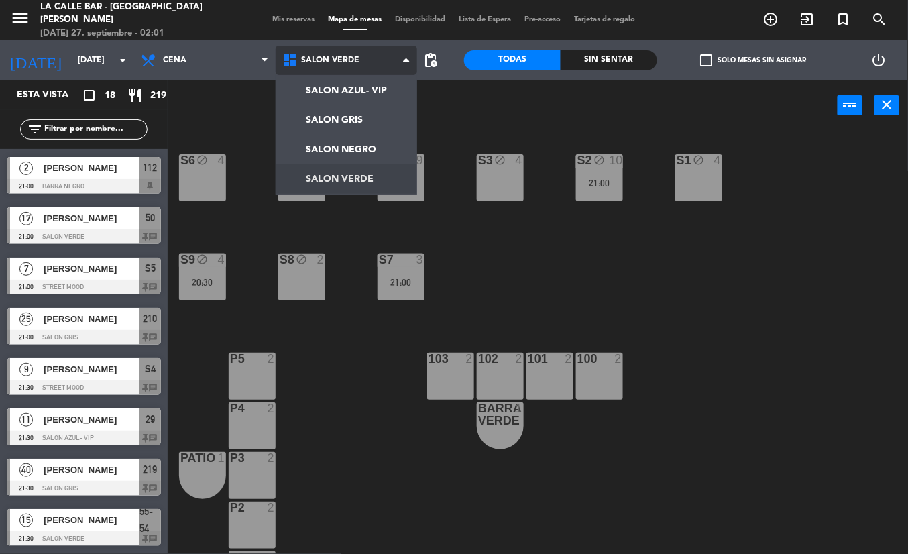
click at [317, 70] on span "SALON VERDE" at bounding box center [347, 61] width 142 height 30
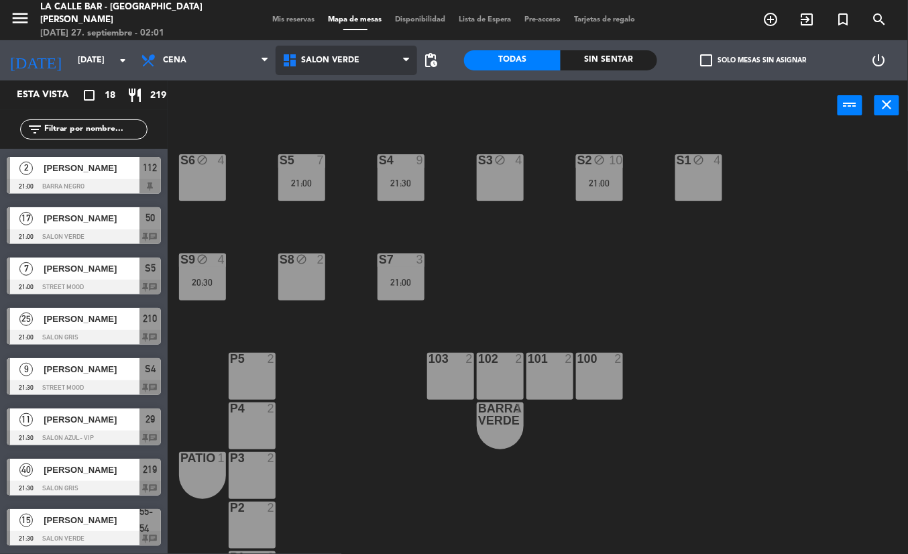
click at [317, 70] on span "SALON VERDE" at bounding box center [347, 61] width 142 height 30
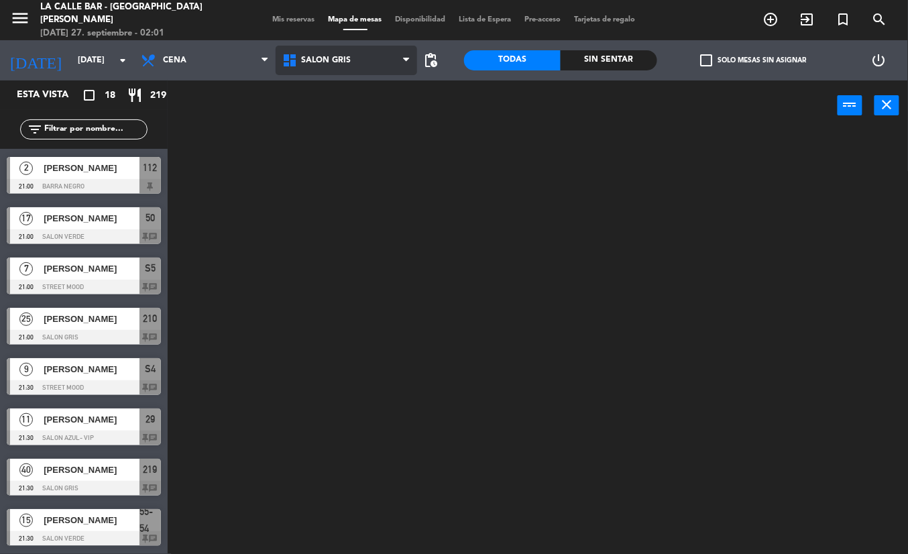
click at [329, 108] on ng-component "menu [GEOGRAPHIC_DATA] - Villa [PERSON_NAME] [DATE] 27. septiembre - 02:01 Mis …" at bounding box center [454, 277] width 908 height 554
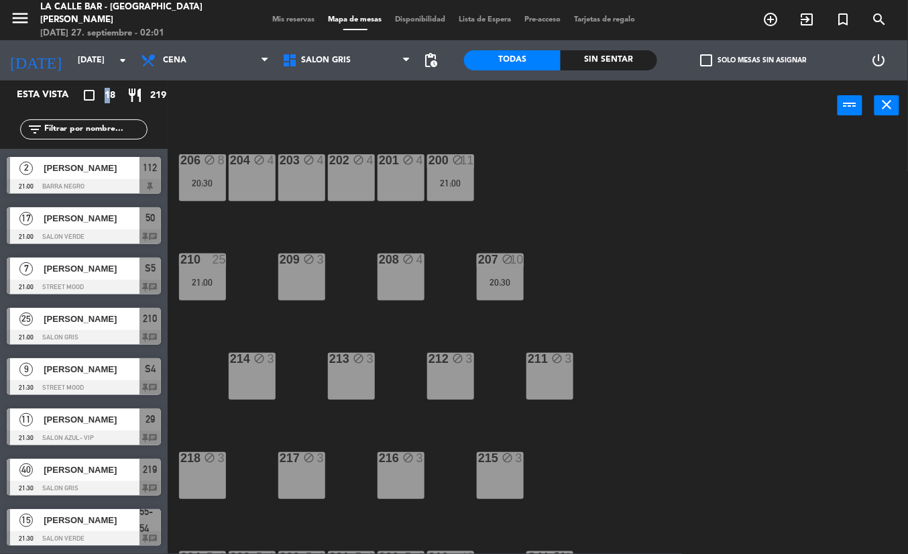
drag, startPoint x: 105, startPoint y: 93, endPoint x: 111, endPoint y: 98, distance: 7.6
click at [111, 98] on span "18" at bounding box center [110, 95] width 11 height 15
click at [366, 55] on span "SALON GRIS" at bounding box center [347, 61] width 142 height 30
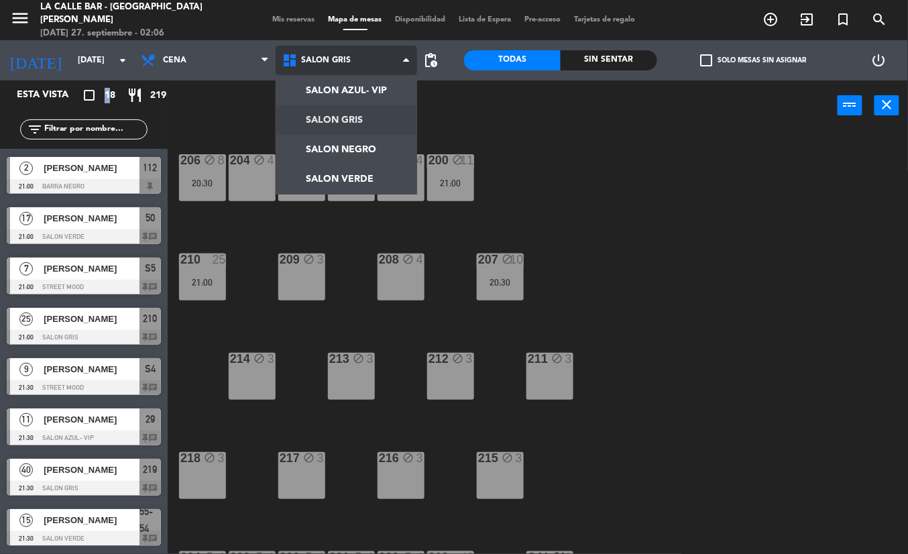
click at [362, 111] on ng-component "menu [GEOGRAPHIC_DATA] - Villa [PERSON_NAME] [DATE] 27. septiembre - 02:06 Mis …" at bounding box center [454, 277] width 908 height 554
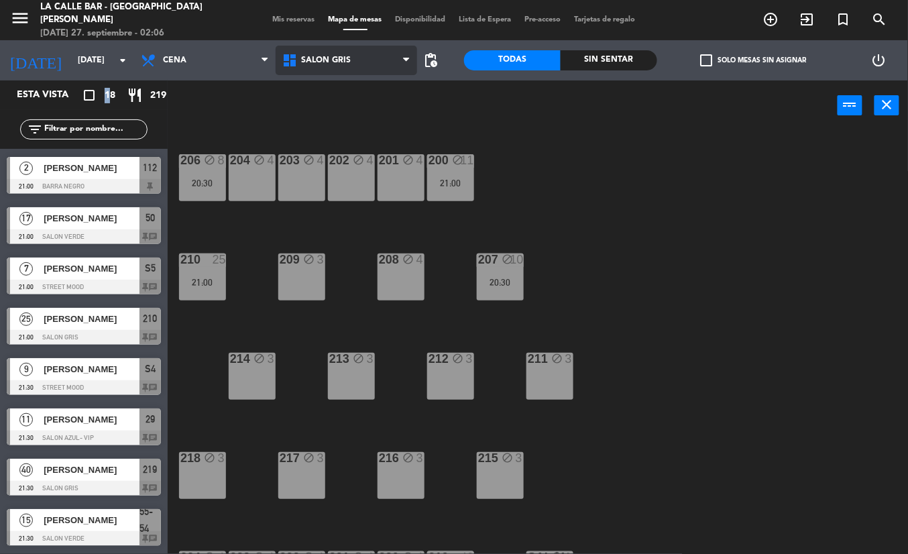
click at [341, 54] on span "SALON GRIS" at bounding box center [347, 61] width 142 height 30
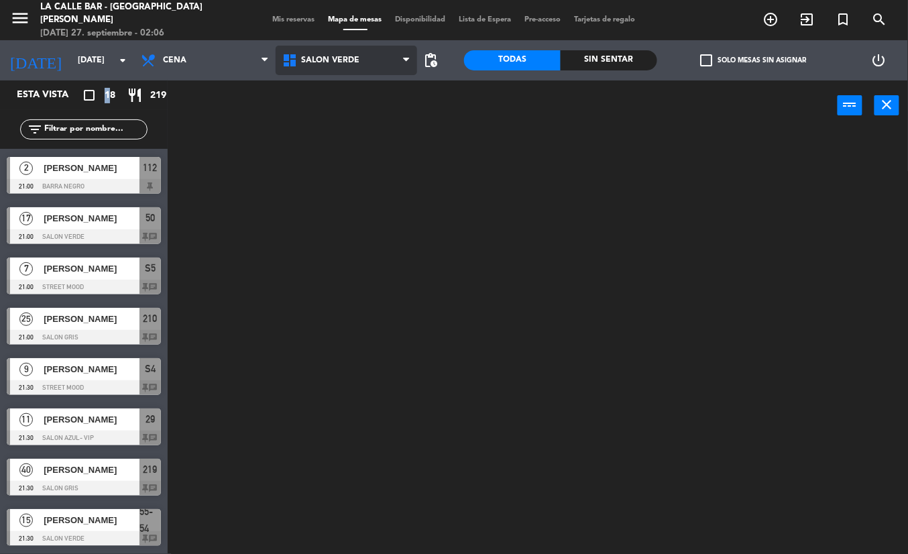
click at [355, 174] on ng-component "menu [GEOGRAPHIC_DATA] - Villa [PERSON_NAME] [DATE] 27. septiembre - 02:06 Mis …" at bounding box center [454, 277] width 908 height 554
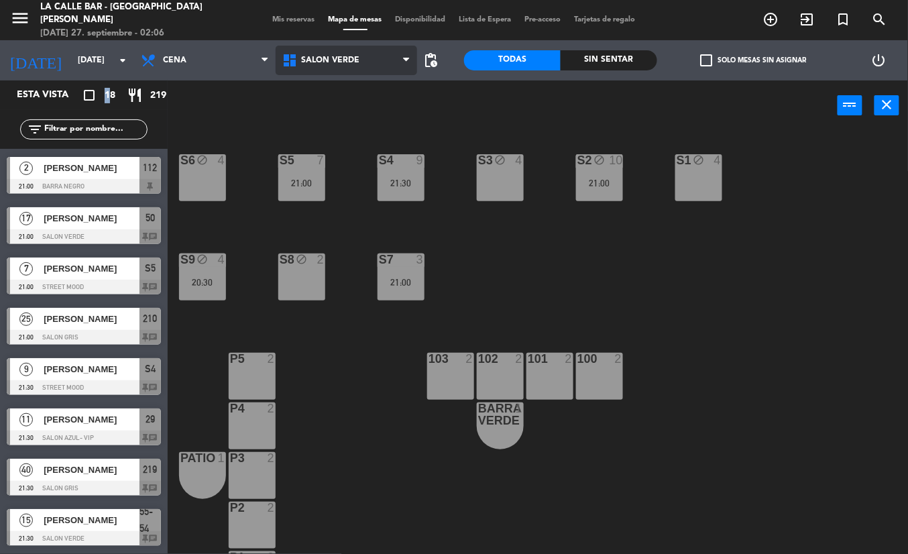
click at [338, 67] on span "SALON VERDE" at bounding box center [347, 61] width 142 height 30
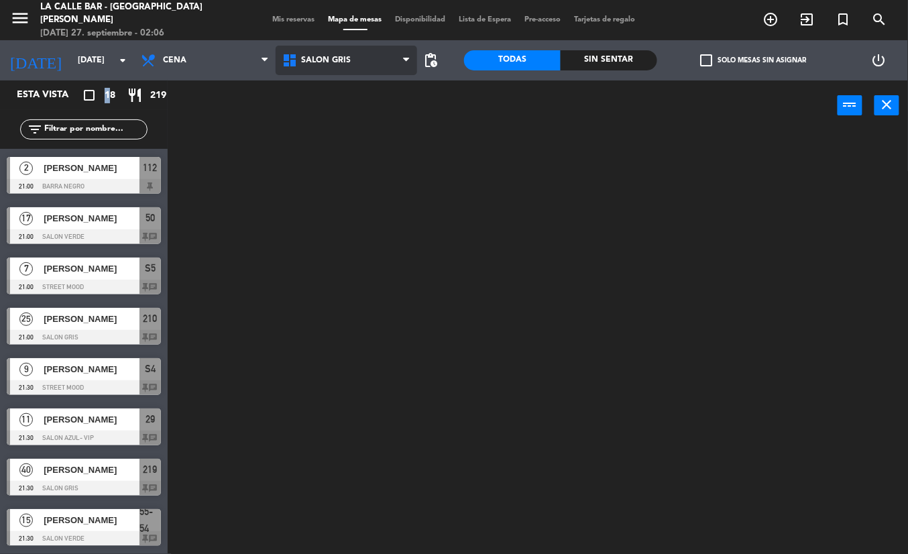
click at [349, 115] on ng-component "menu [GEOGRAPHIC_DATA] - Villa [PERSON_NAME] [DATE] 27. septiembre - 02:06 Mis …" at bounding box center [454, 277] width 908 height 554
